Goal: Task Accomplishment & Management: Manage account settings

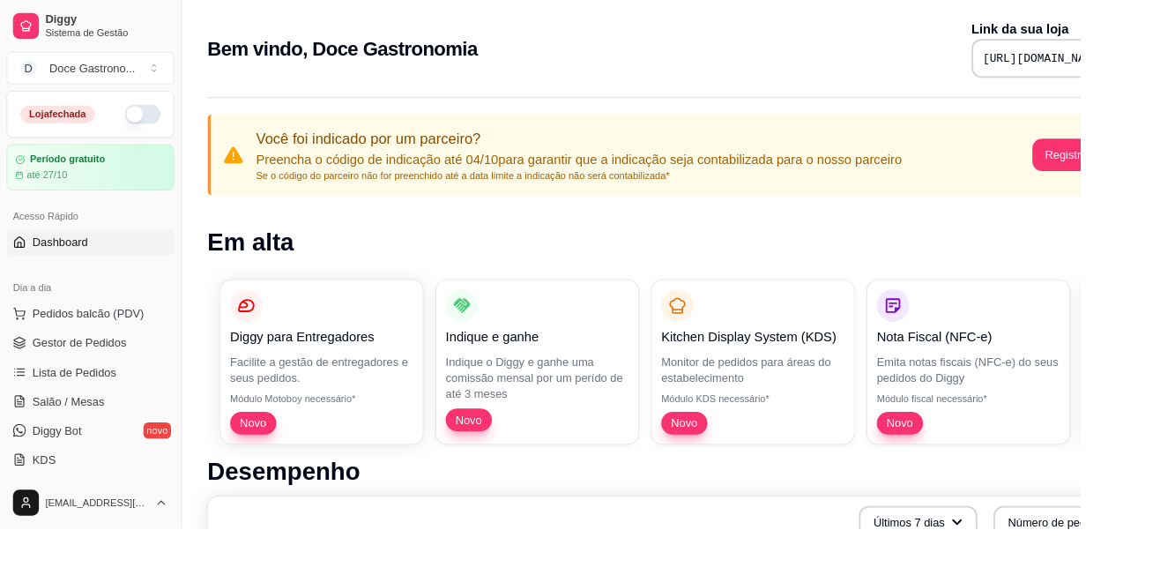
click at [56, 256] on span "Dashboard" at bounding box center [65, 264] width 61 height 18
click at [77, 263] on span "Dashboard" at bounding box center [65, 264] width 61 height 18
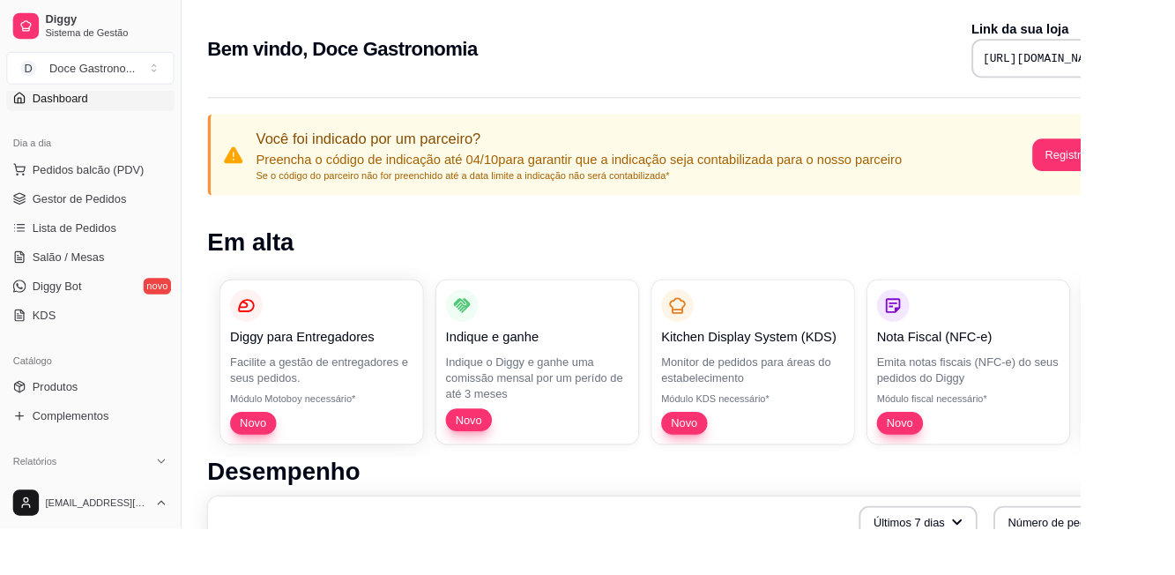
scroll to position [159, 0]
click at [58, 423] on span "Produtos" at bounding box center [59, 419] width 49 height 18
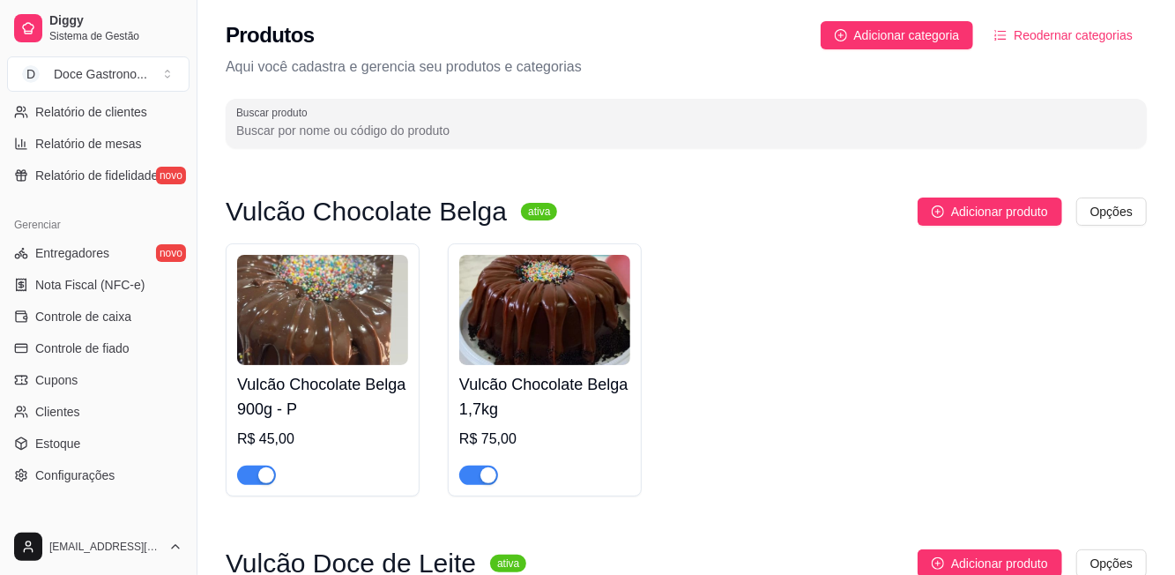
scroll to position [622, 0]
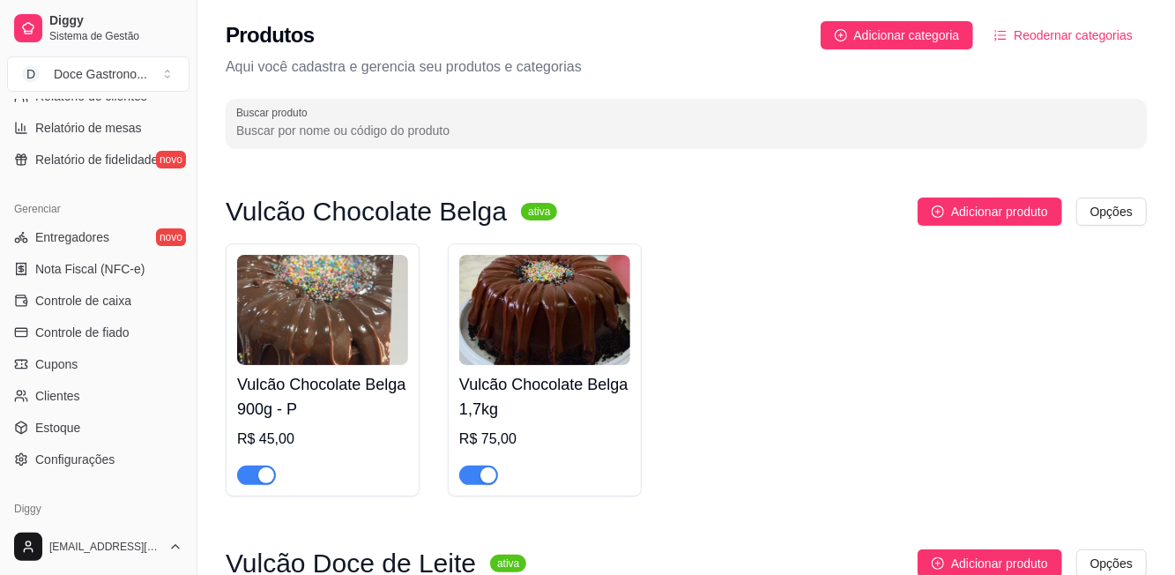
click at [52, 195] on div "Gerenciar" at bounding box center [98, 209] width 182 height 28
click at [63, 426] on span "Estoque" at bounding box center [57, 428] width 45 height 18
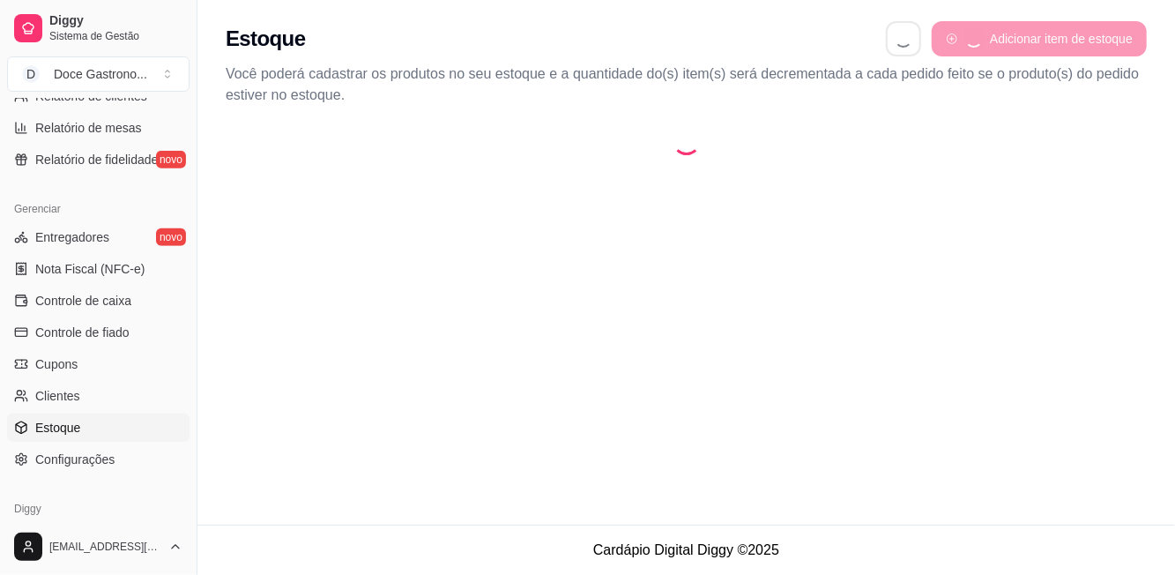
select select "QUANTITY_ORDER"
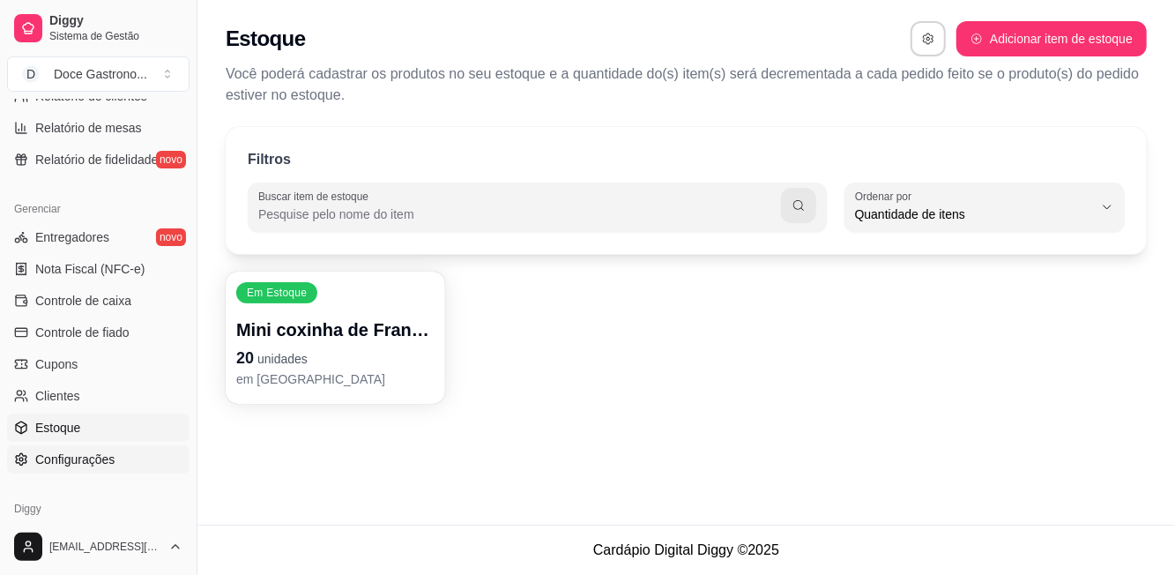
click at [65, 465] on span "Configurações" at bounding box center [74, 459] width 79 height 18
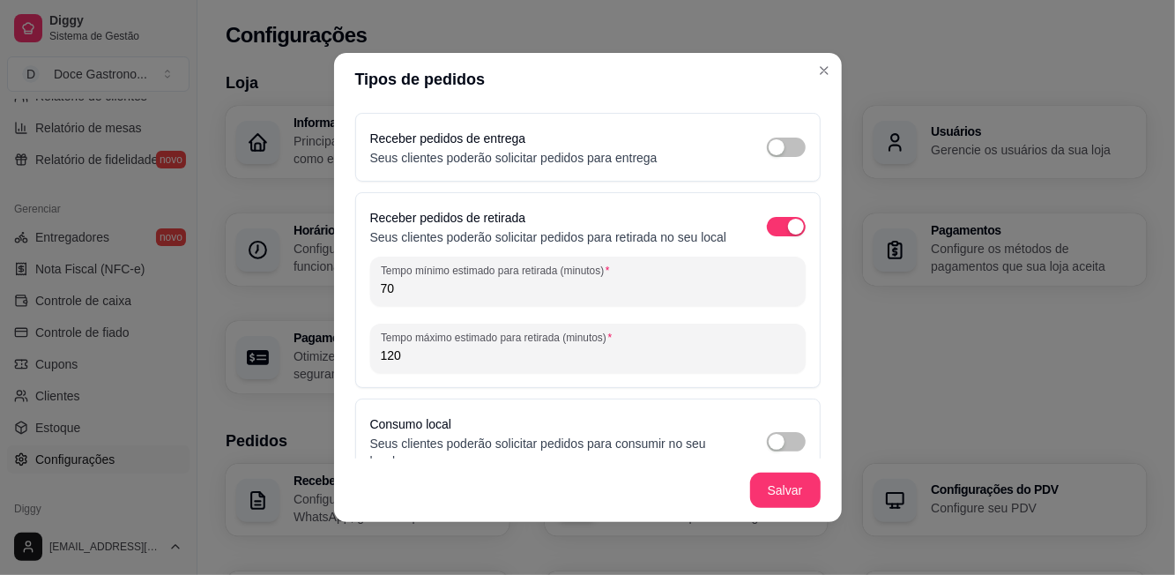
click at [825, 72] on h3 "Loja" at bounding box center [686, 82] width 921 height 25
